Goal: Communication & Community: Participate in discussion

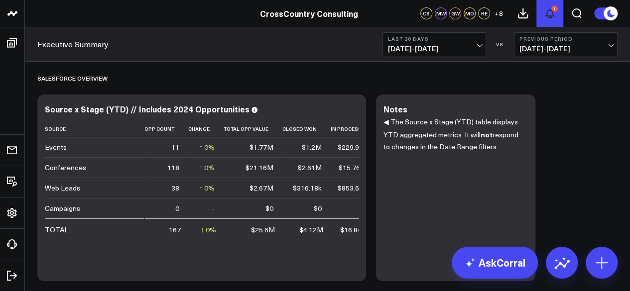
click at [541, 11] on button "1" at bounding box center [549, 13] width 27 height 27
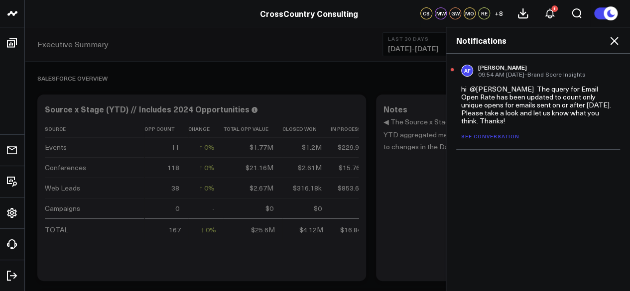
click at [501, 133] on link "See conversation" at bounding box center [490, 136] width 58 height 7
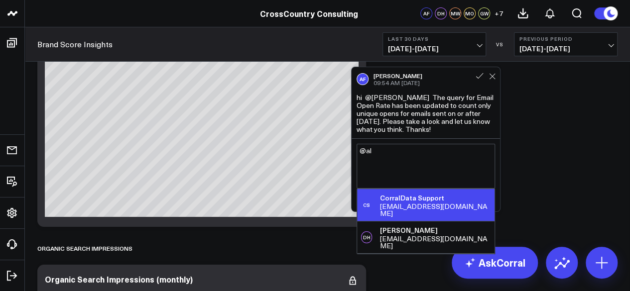
scroll to position [3676, 0]
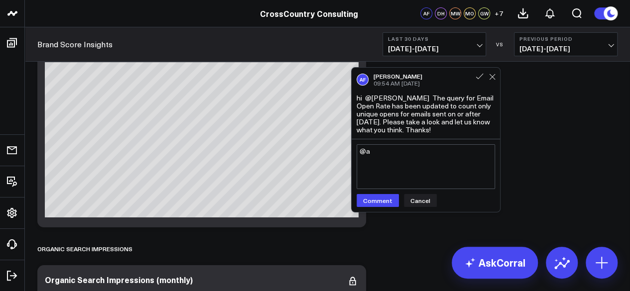
type textarea "@"
type textarea "Hey this looks great, thanks!"
click at [377, 201] on button "Comment" at bounding box center [378, 200] width 42 height 13
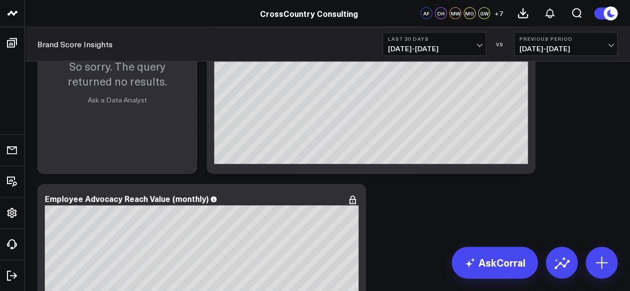
scroll to position [6761, 0]
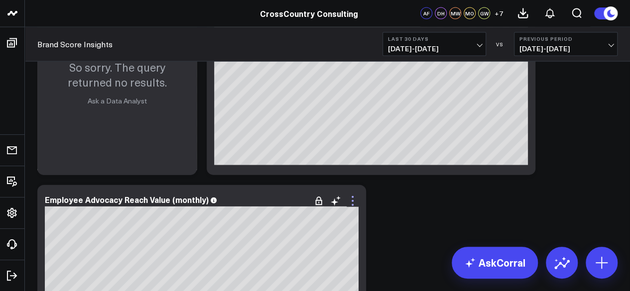
click at [352, 206] on icon at bounding box center [353, 201] width 12 height 12
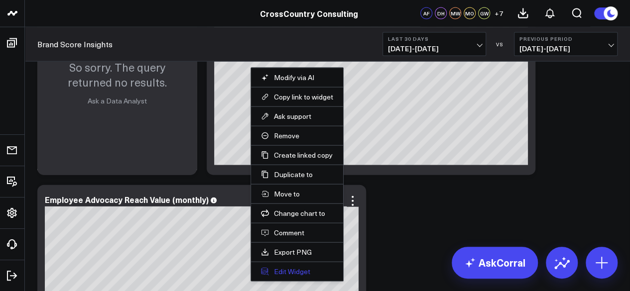
click at [298, 267] on button "Edit Widget" at bounding box center [297, 271] width 72 height 9
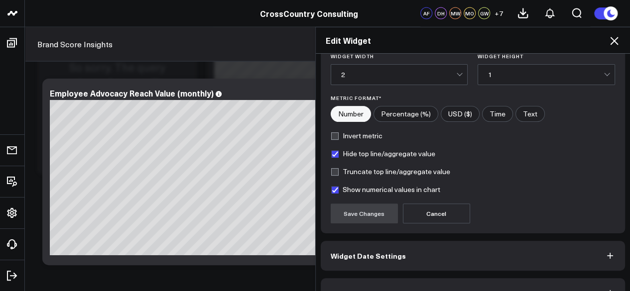
scroll to position [169, 0]
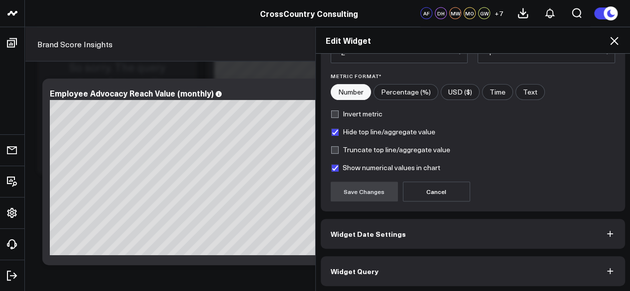
click at [352, 256] on button "Widget Query" at bounding box center [473, 271] width 305 height 30
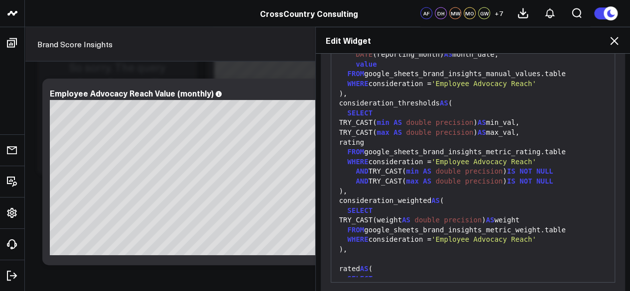
scroll to position [0, 0]
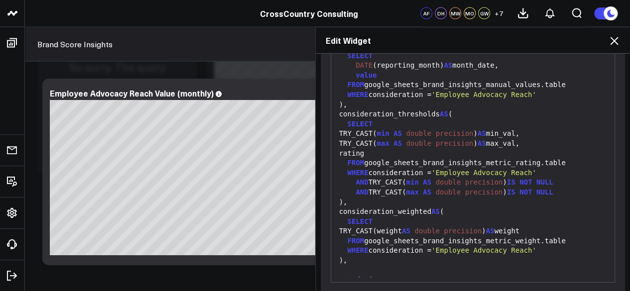
click at [618, 45] on icon at bounding box center [614, 41] width 12 height 12
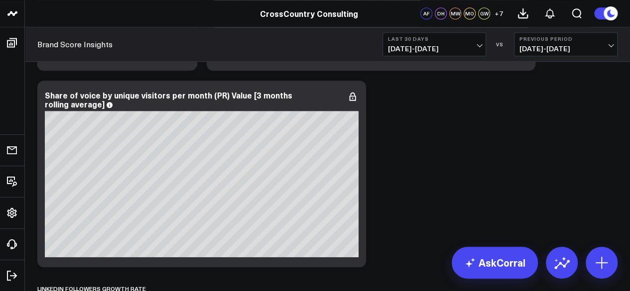
scroll to position [2323, 0]
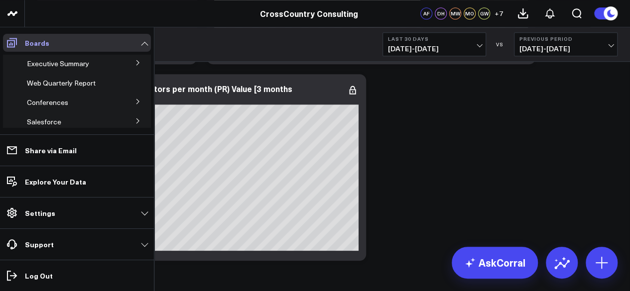
click at [11, 43] on icon at bounding box center [12, 42] width 10 height 9
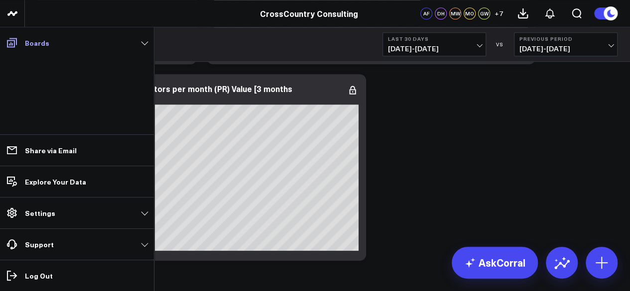
click at [55, 49] on link "Boards" at bounding box center [77, 43] width 148 height 18
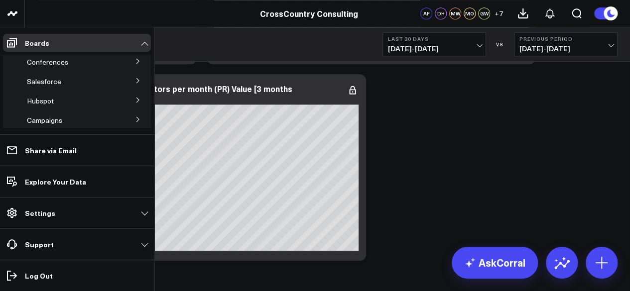
scroll to position [55, 0]
click at [135, 65] on icon at bounding box center [138, 66] width 6 height 6
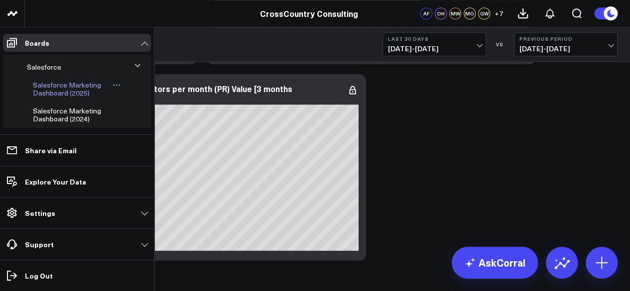
click at [65, 96] on span "Salesforce Marketing Dashboard (2025)" at bounding box center [67, 88] width 68 height 17
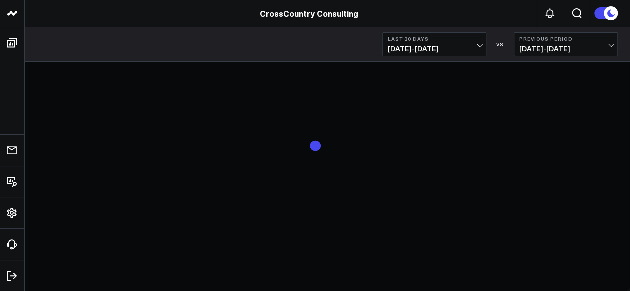
click at [424, 47] on span "[DATE] - [DATE]" at bounding box center [434, 49] width 93 height 8
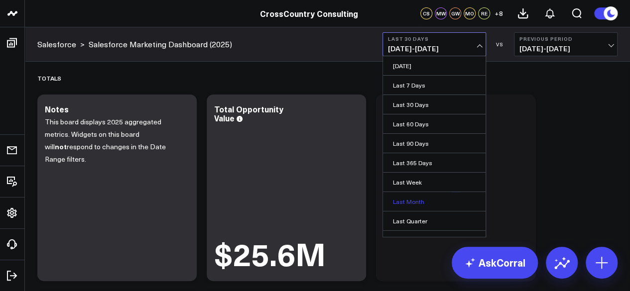
scroll to position [88, 0]
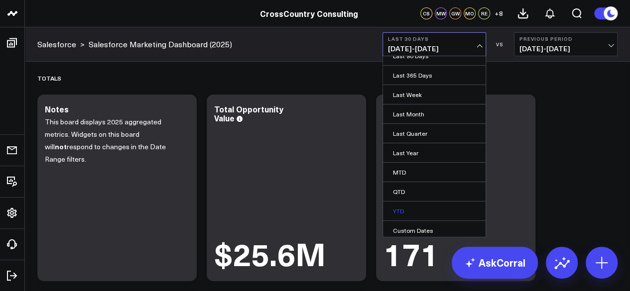
click at [419, 207] on link "YTD" at bounding box center [434, 211] width 103 height 19
